Goal: Task Accomplishment & Management: Use online tool/utility

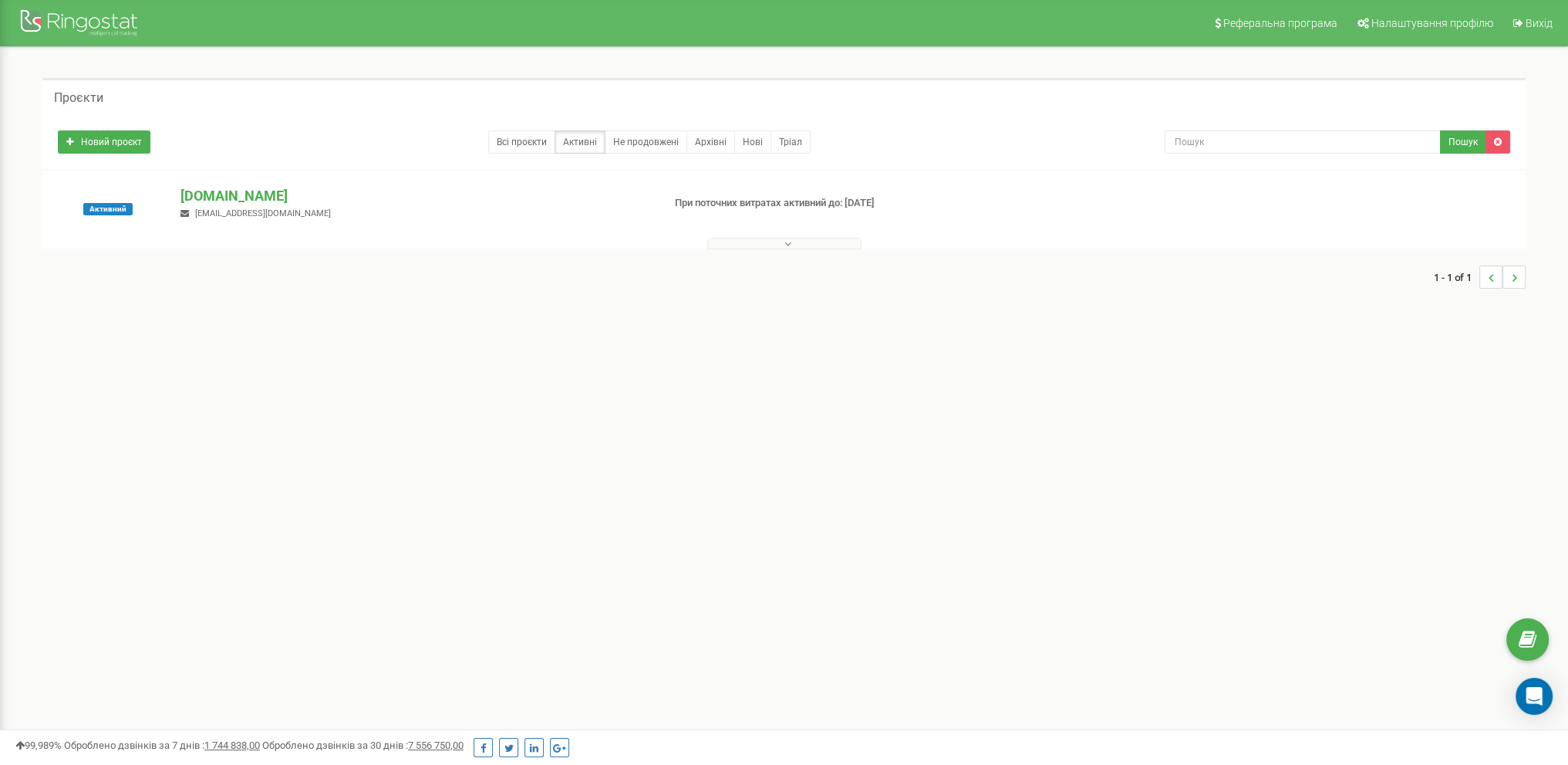
click at [798, 243] on button at bounding box center [785, 243] width 154 height 11
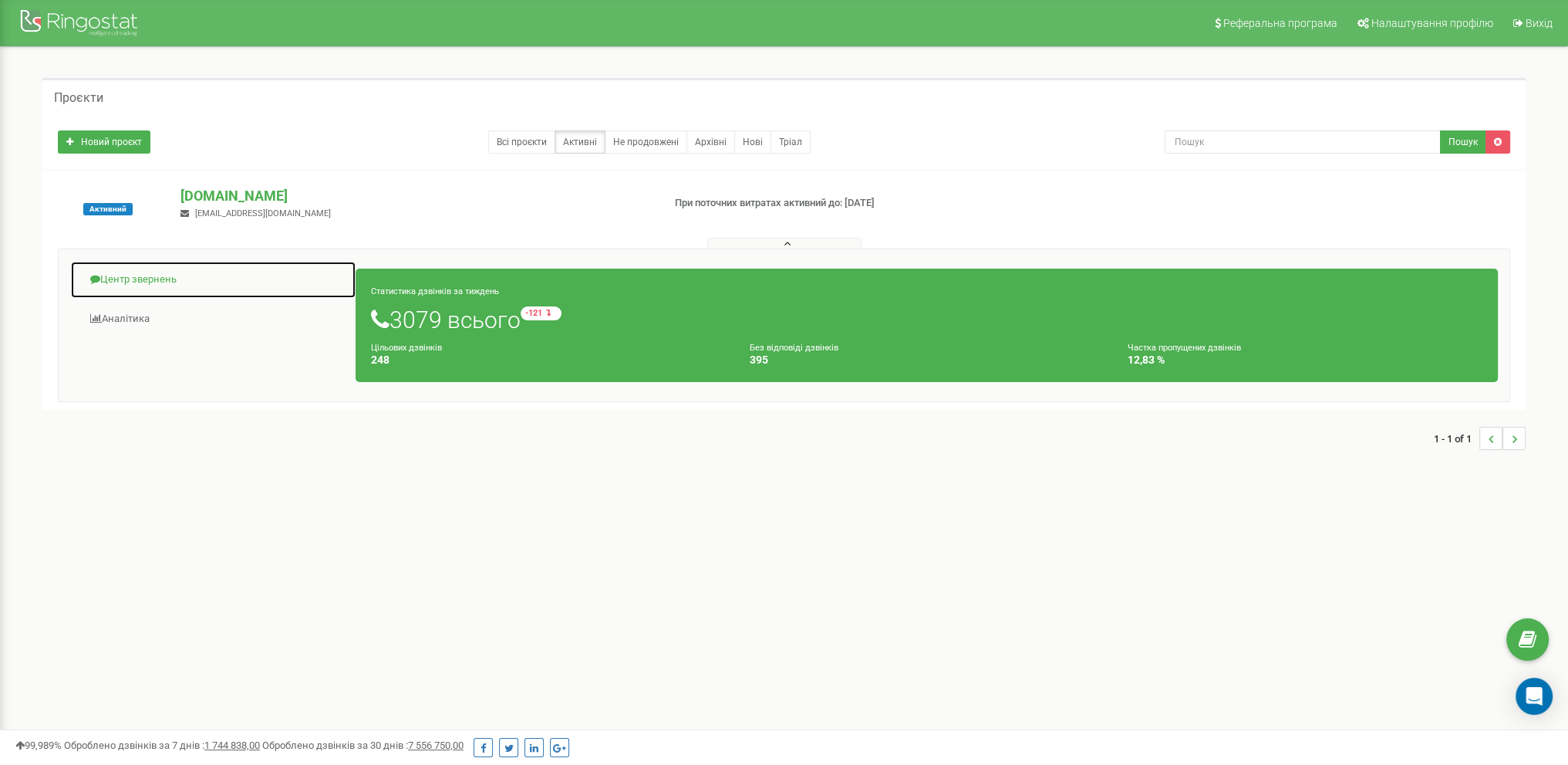
click at [157, 284] on link "Центр звернень" at bounding box center [213, 280] width 286 height 38
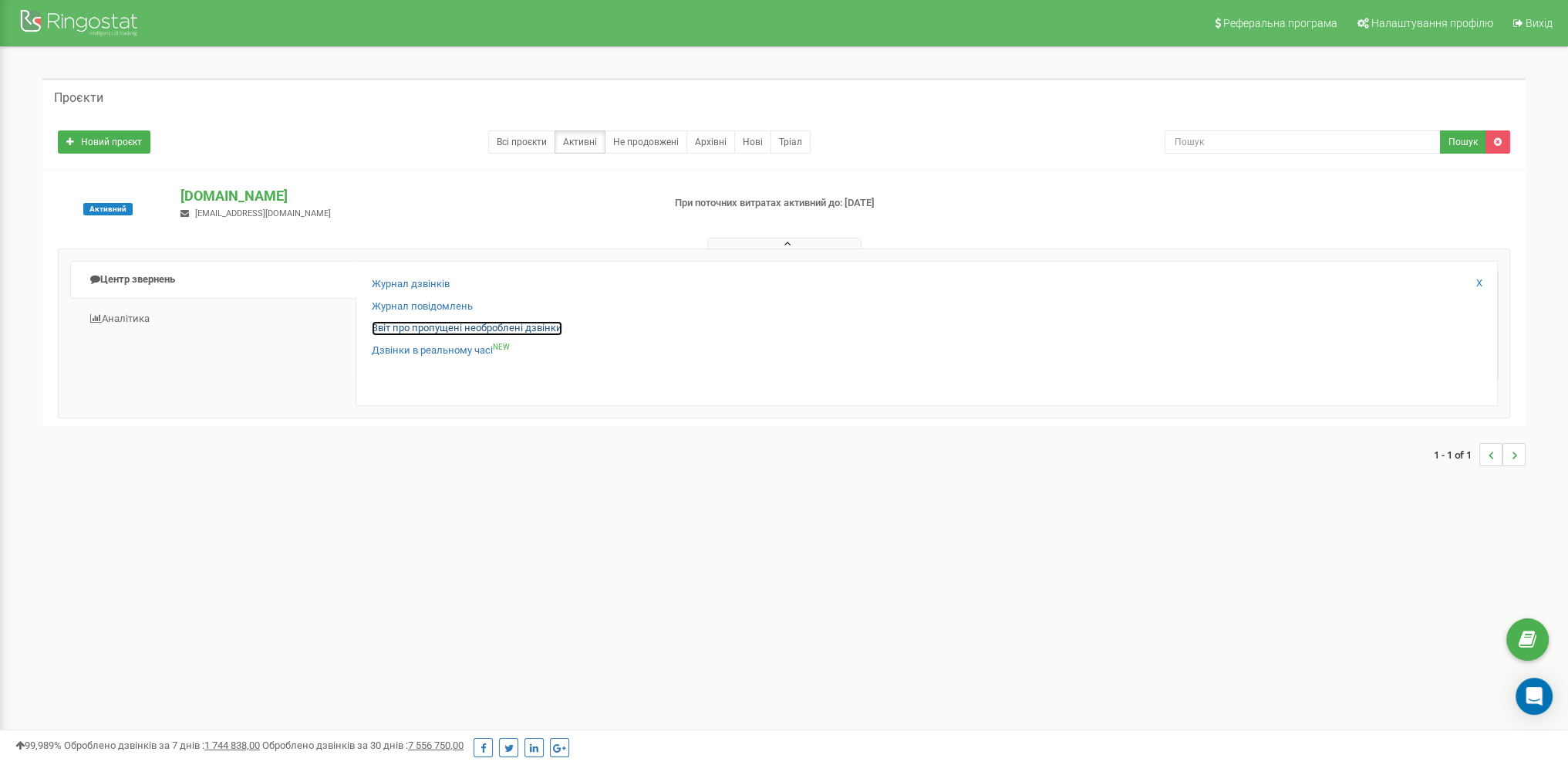
click at [394, 328] on link "Звіт про пропущені необроблені дзвінки" at bounding box center [467, 328] width 190 height 14
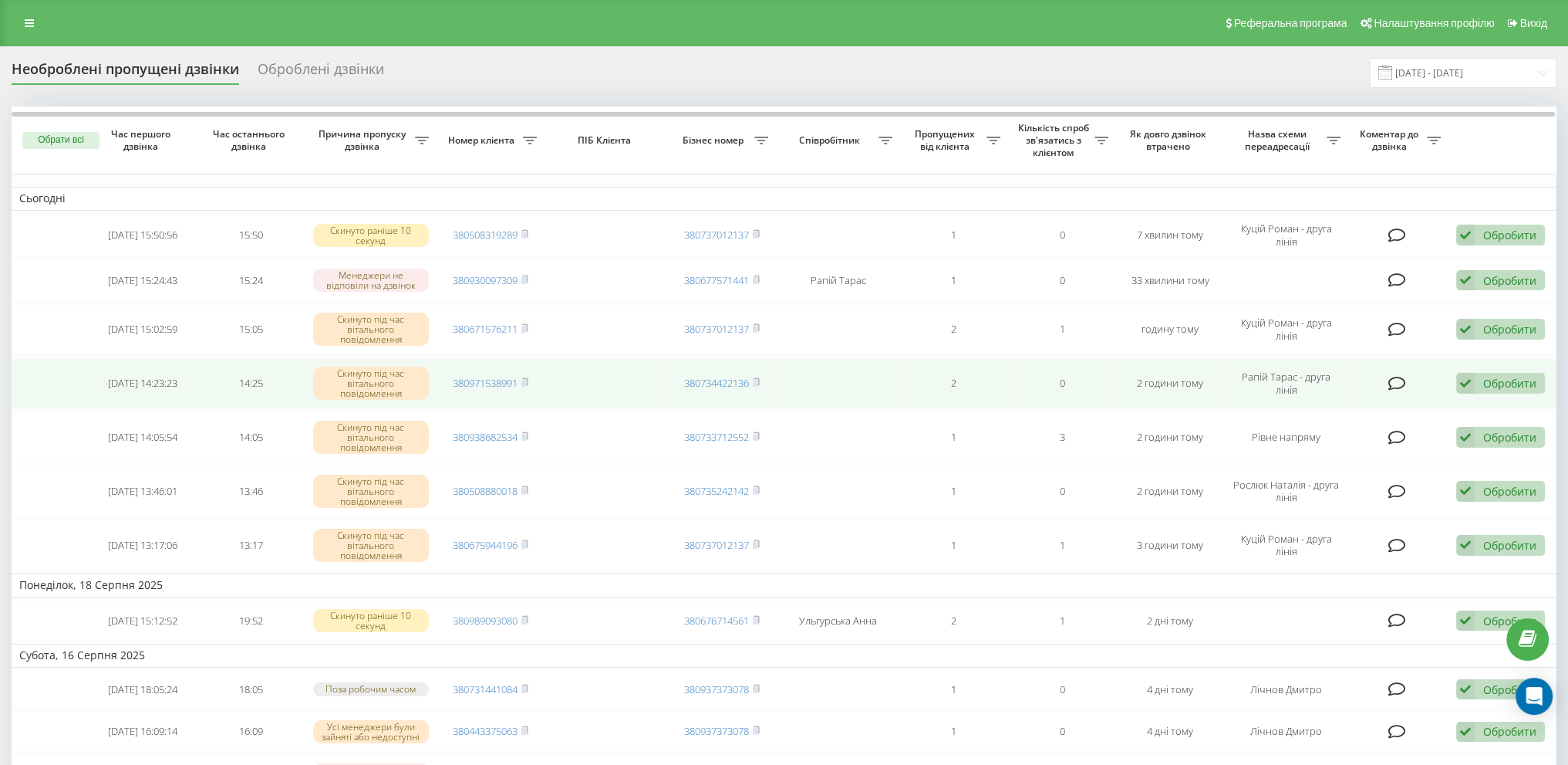
click at [1487, 382] on div "Обробити" at bounding box center [1509, 383] width 53 height 14
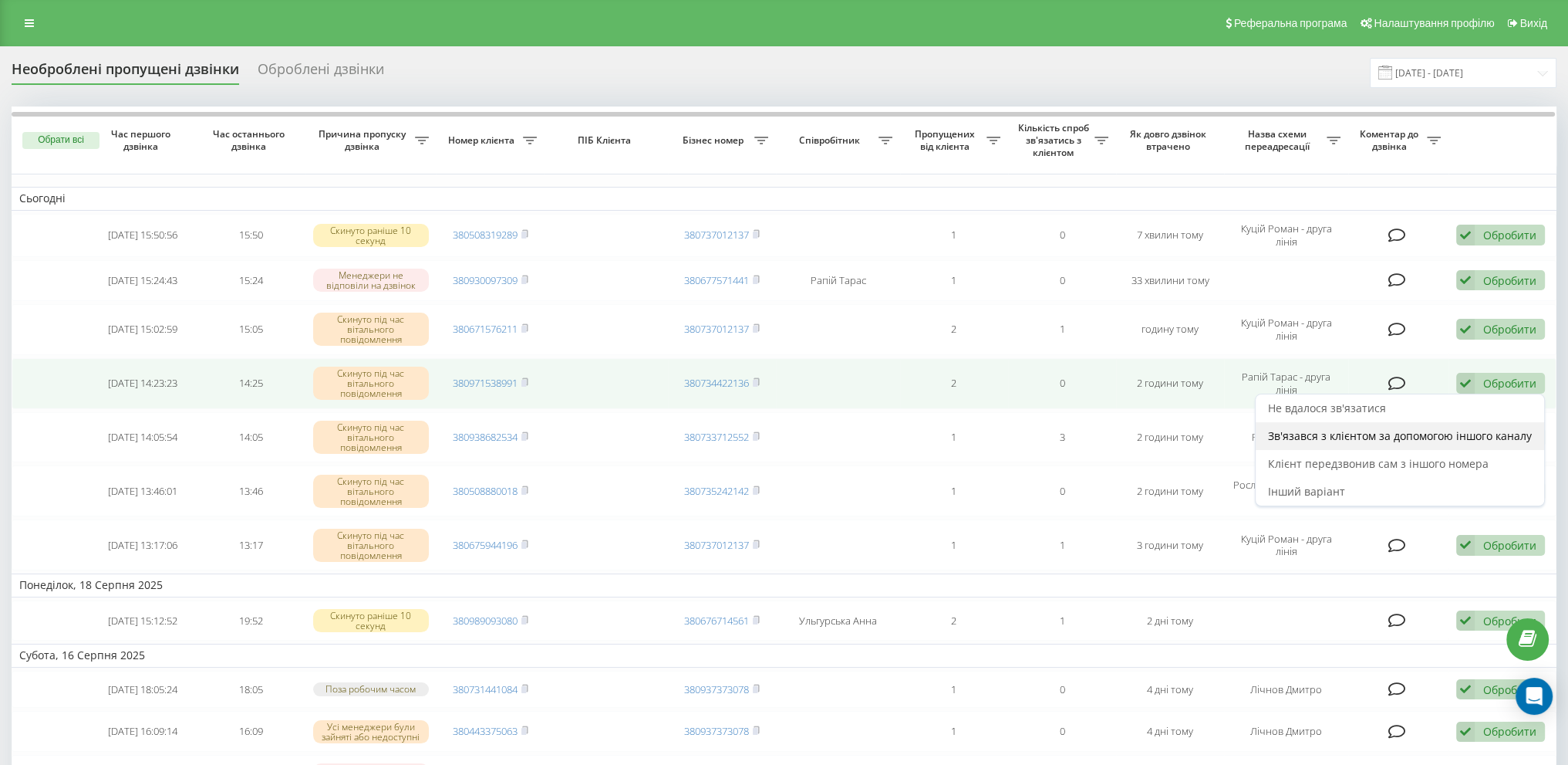
click at [1404, 444] on div "Зв'язався з клієнтом за допомогою іншого каналу" at bounding box center [1399, 436] width 288 height 28
